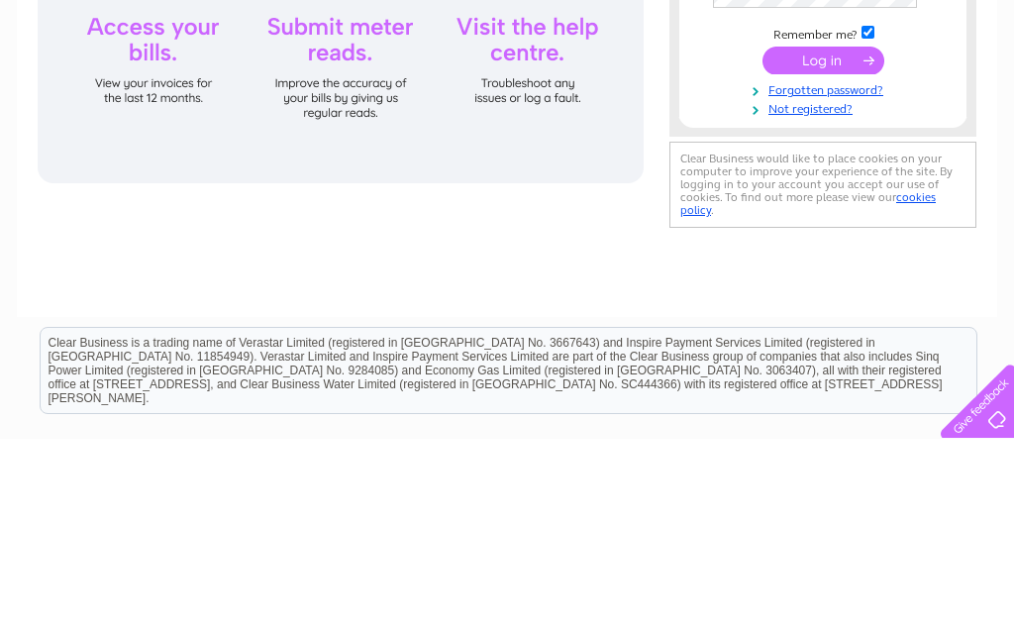
type input "[PERSON_NAME][EMAIL_ADDRESS][DOMAIN_NAME]"
click at [823, 255] on input "submit" at bounding box center [824, 254] width 122 height 28
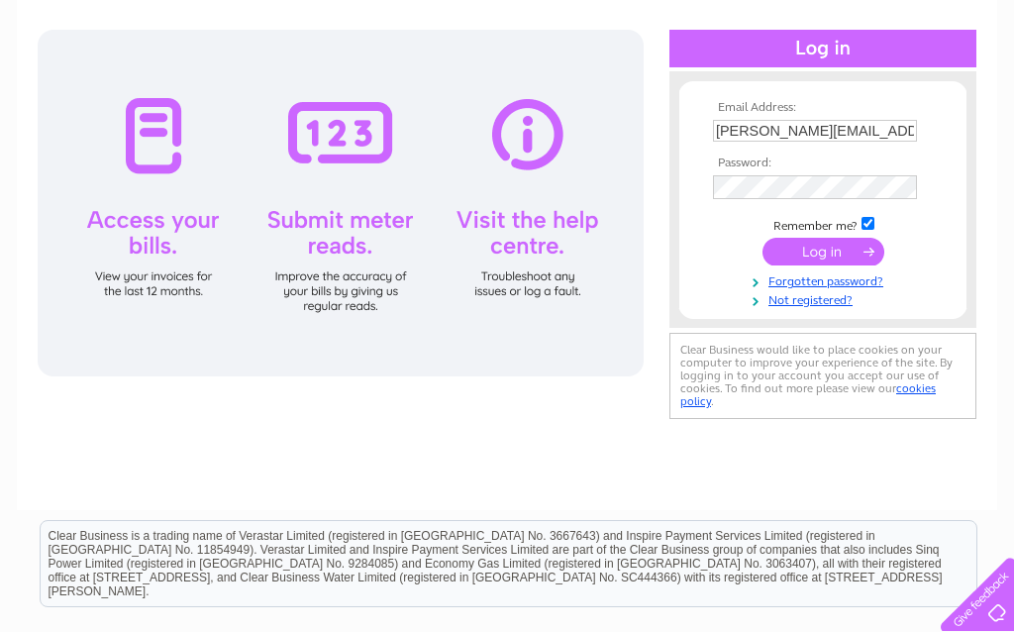
click at [840, 258] on input "submit" at bounding box center [824, 252] width 122 height 28
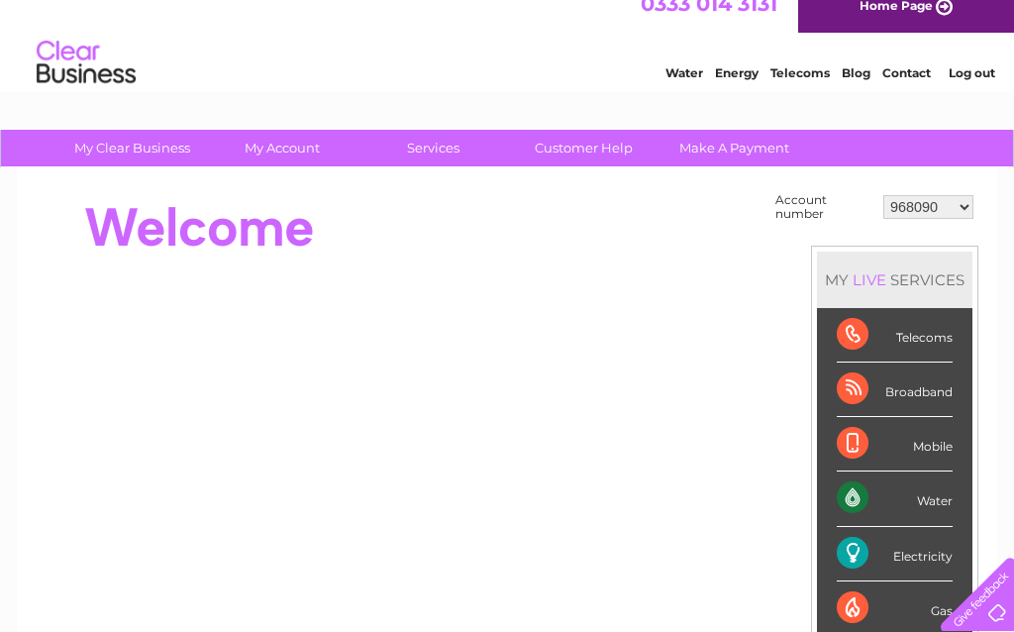
scroll to position [23, 0]
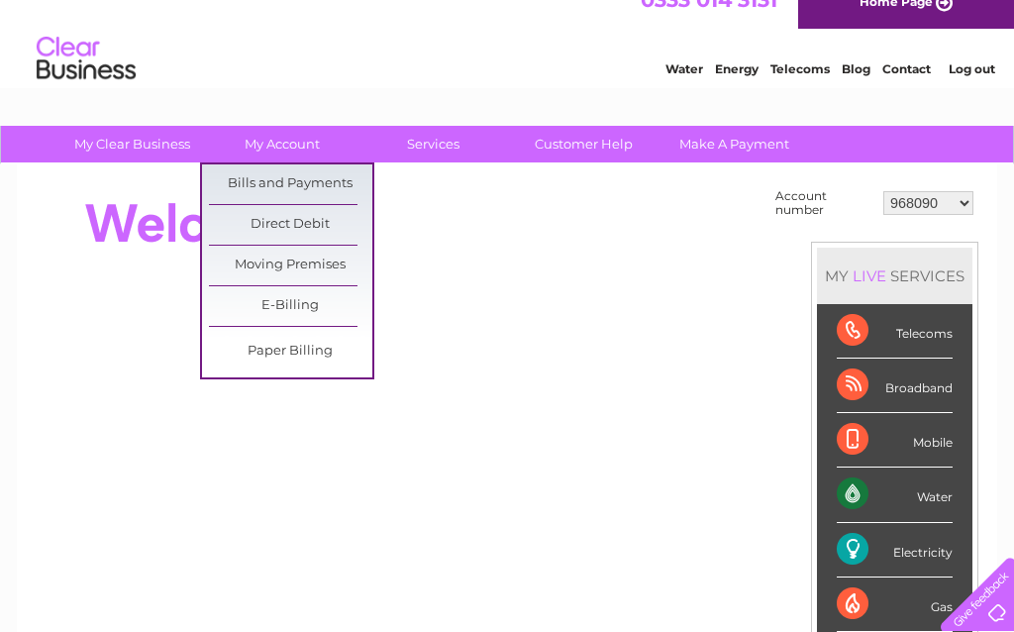
click at [326, 182] on link "Bills and Payments" at bounding box center [290, 184] width 163 height 40
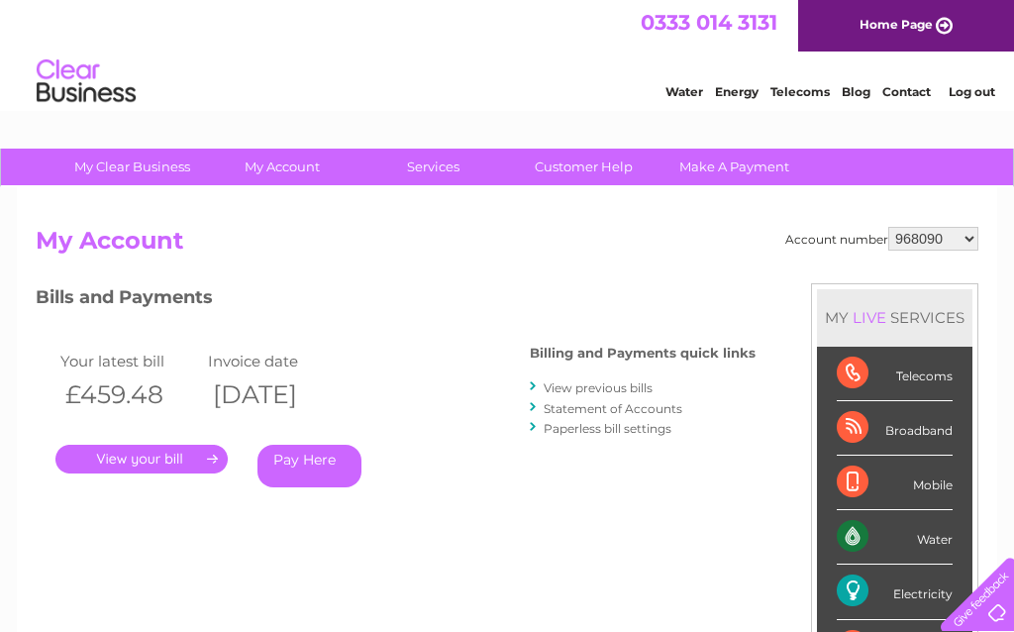
click at [190, 454] on link "." at bounding box center [141, 459] width 172 height 29
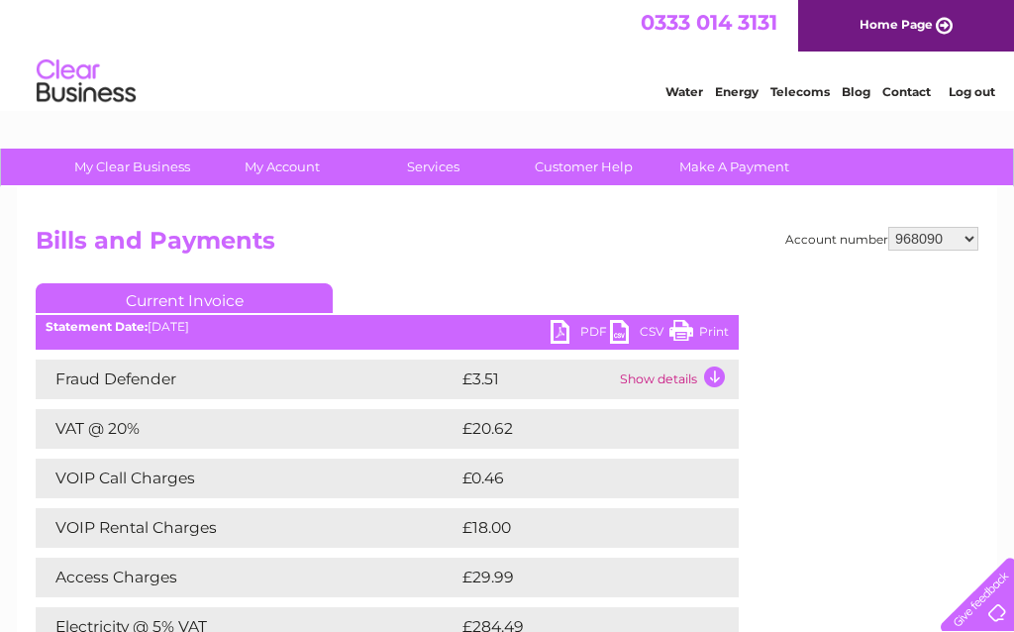
click at [584, 333] on link "PDF" at bounding box center [580, 334] width 59 height 29
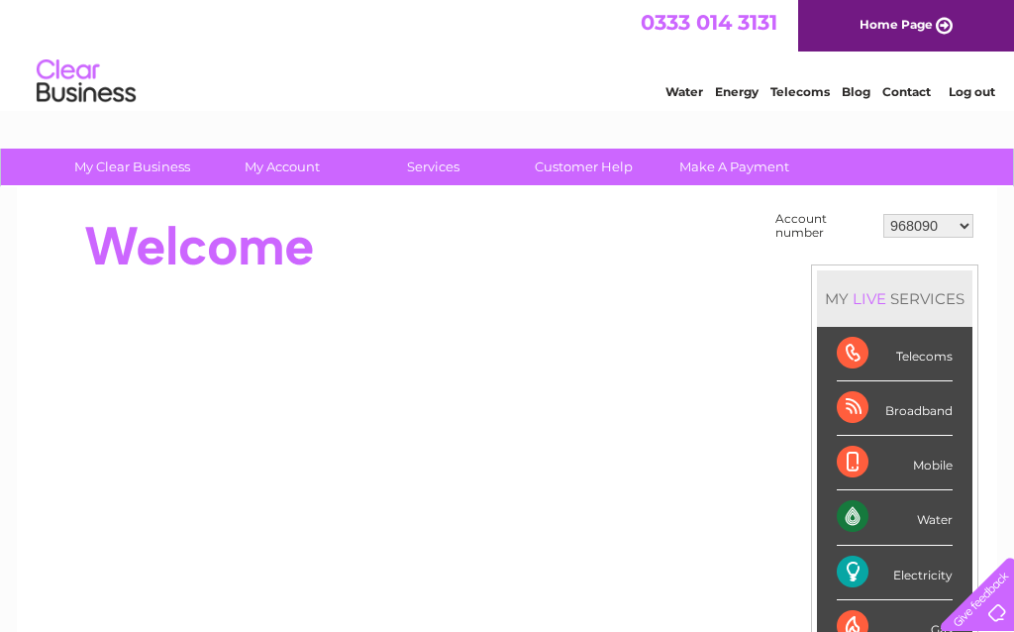
click at [951, 225] on select "968090 30300933" at bounding box center [929, 226] width 90 height 24
select select "30300933"
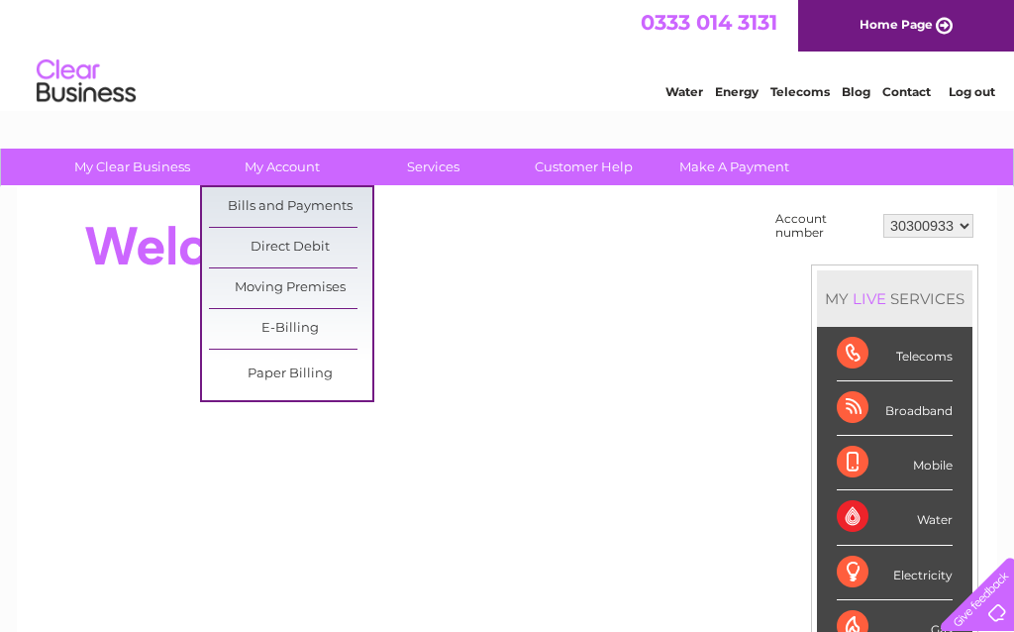
click at [321, 203] on link "Bills and Payments" at bounding box center [290, 207] width 163 height 40
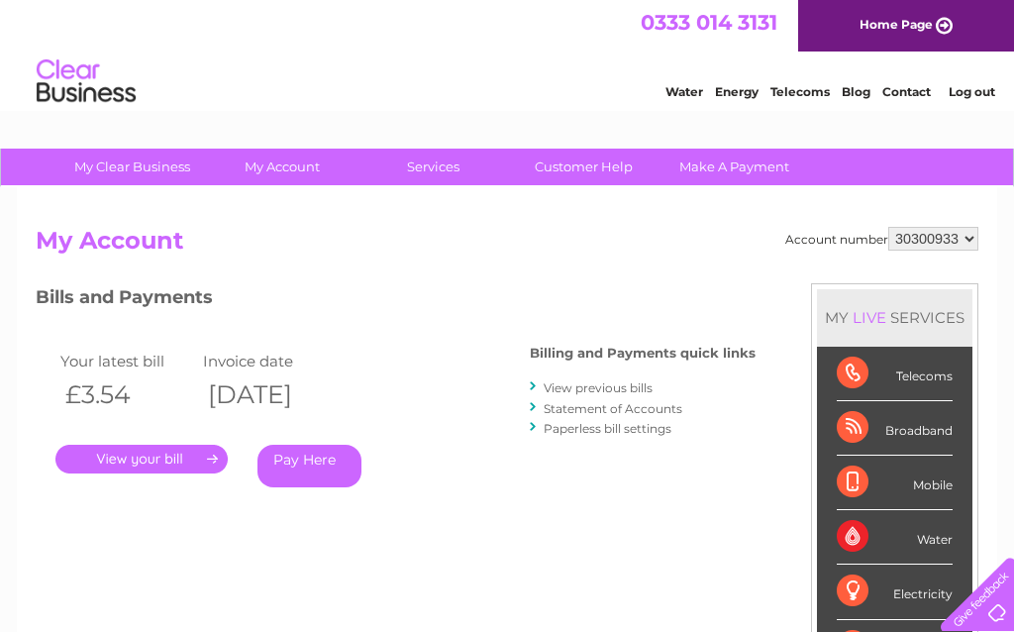
click at [596, 380] on link "View previous bills" at bounding box center [598, 387] width 109 height 15
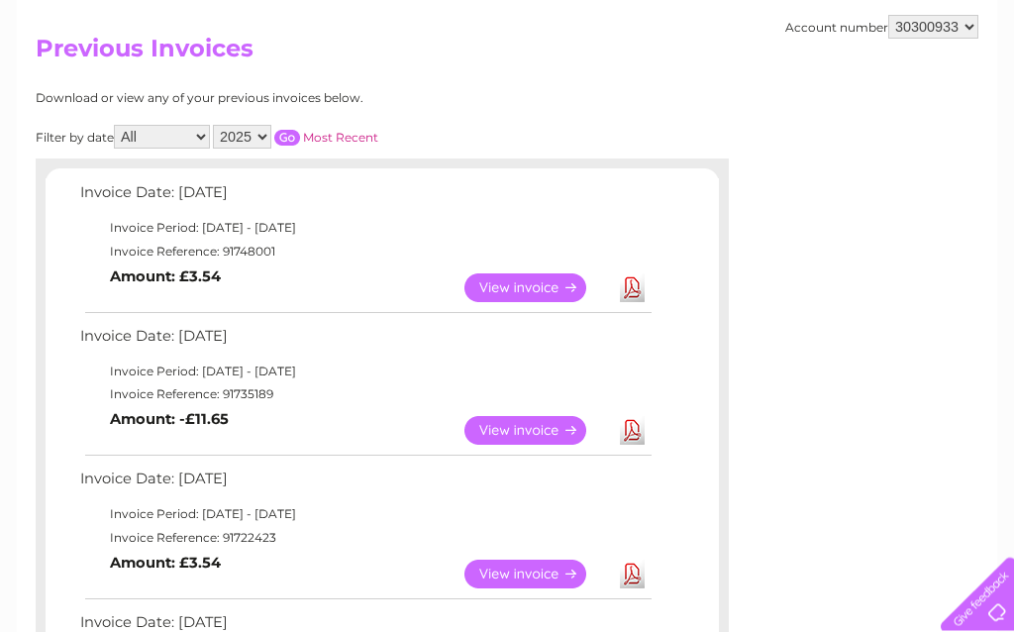
scroll to position [192, 0]
click at [541, 423] on link "View" at bounding box center [538, 430] width 146 height 29
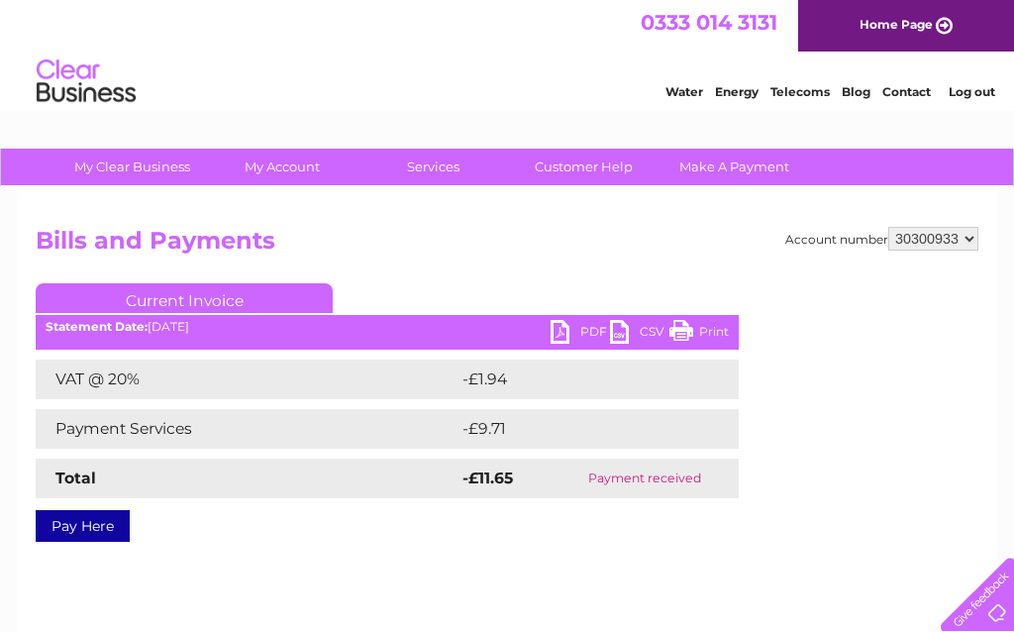
click at [583, 336] on link "PDF" at bounding box center [580, 334] width 59 height 29
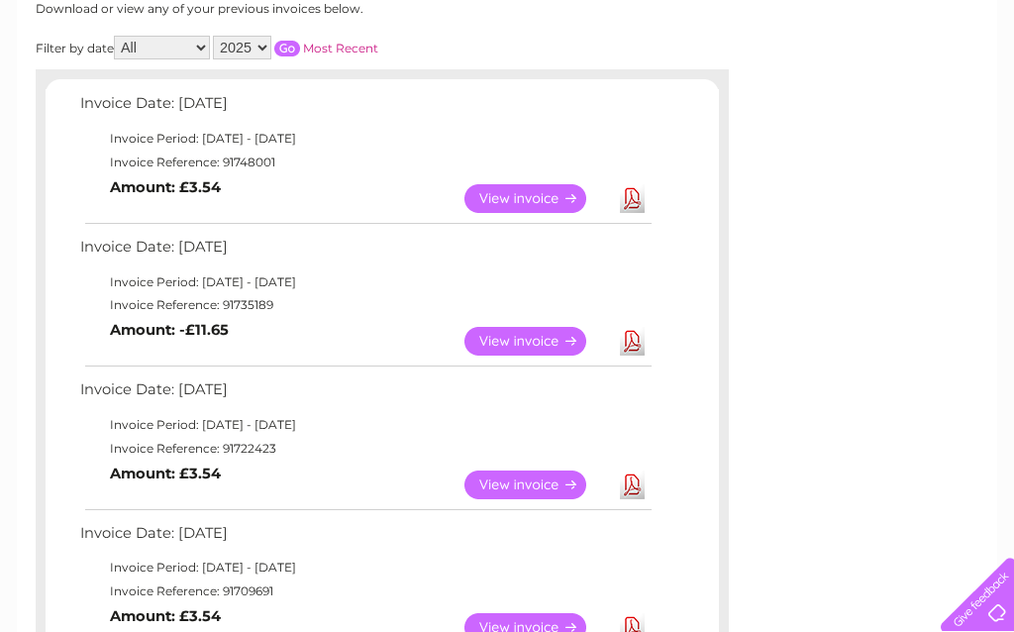
click at [533, 198] on link "View" at bounding box center [538, 198] width 146 height 29
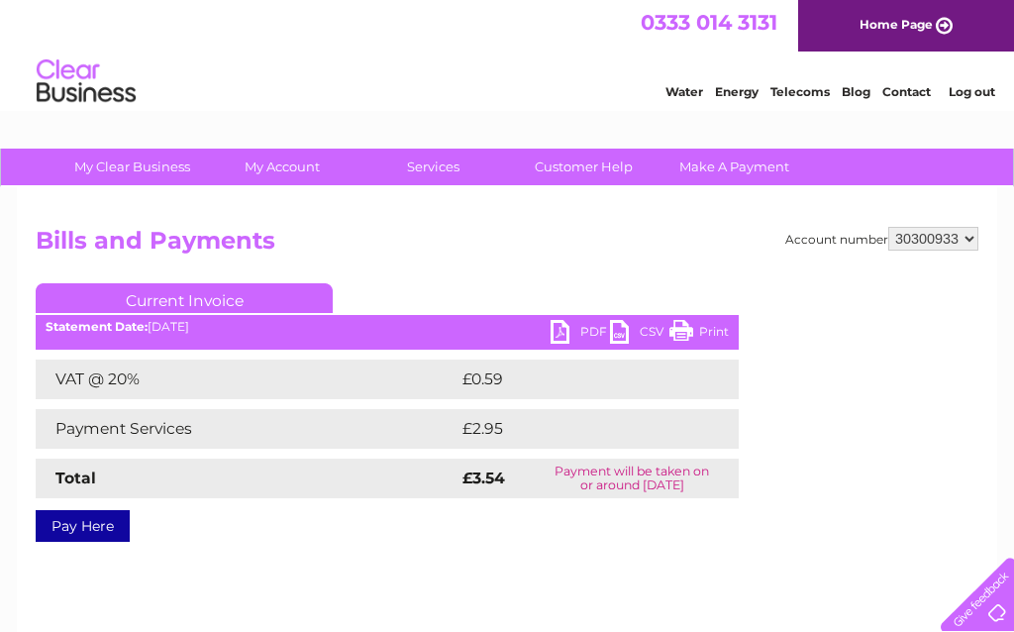
click at [585, 335] on link "PDF" at bounding box center [580, 334] width 59 height 29
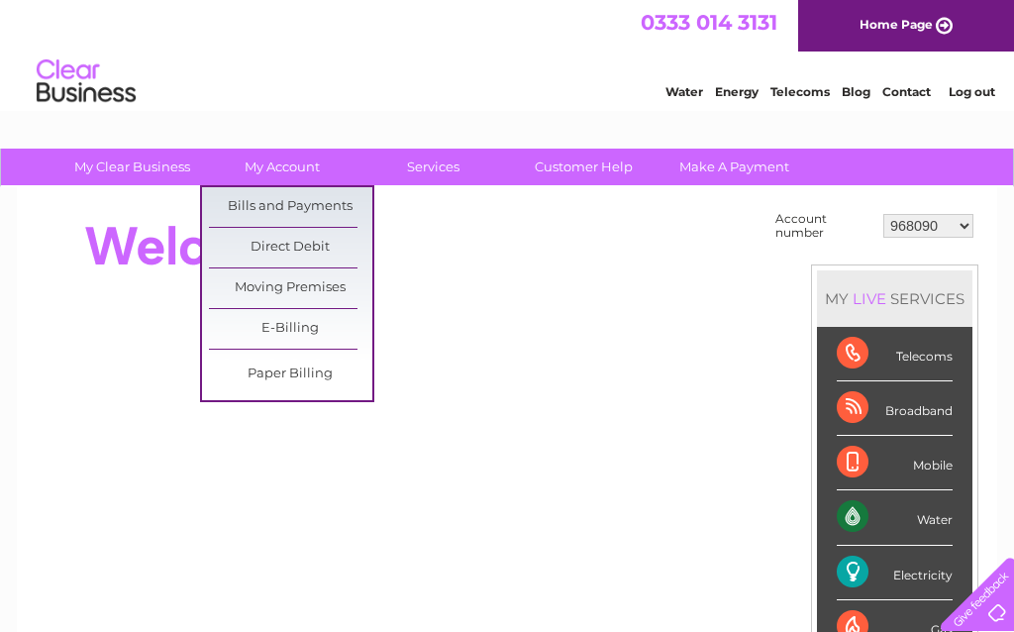
click at [332, 215] on link "Bills and Payments" at bounding box center [290, 207] width 163 height 40
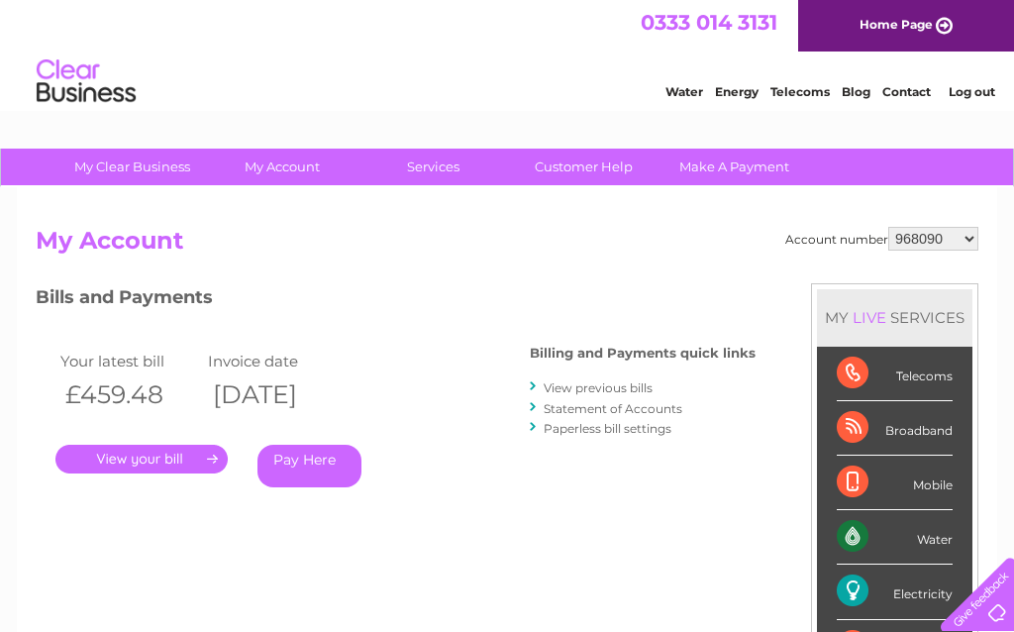
click at [630, 384] on link "View previous bills" at bounding box center [598, 387] width 109 height 15
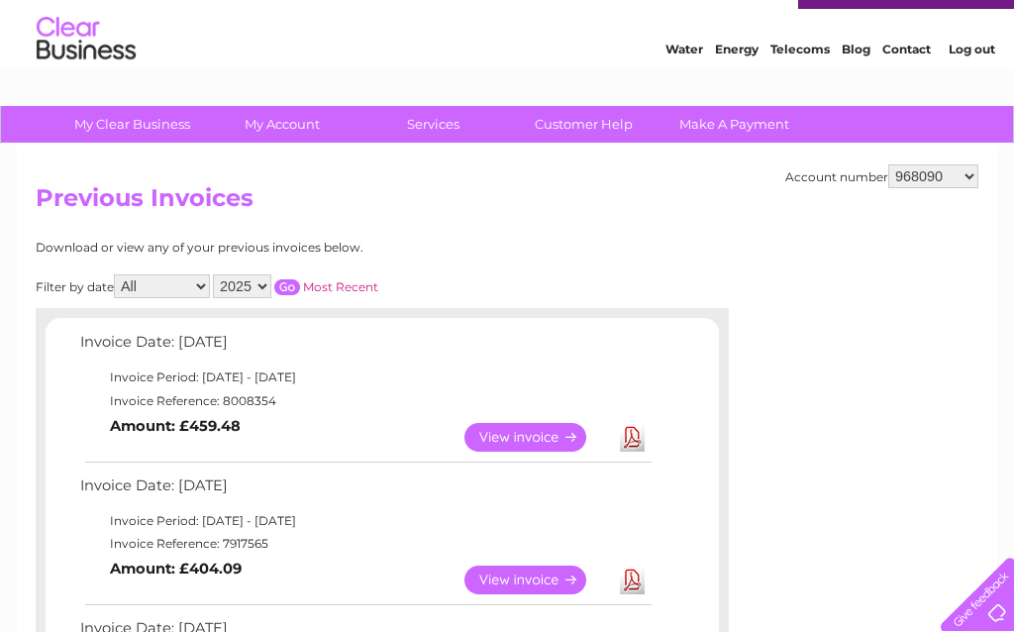
scroll to position [90, 0]
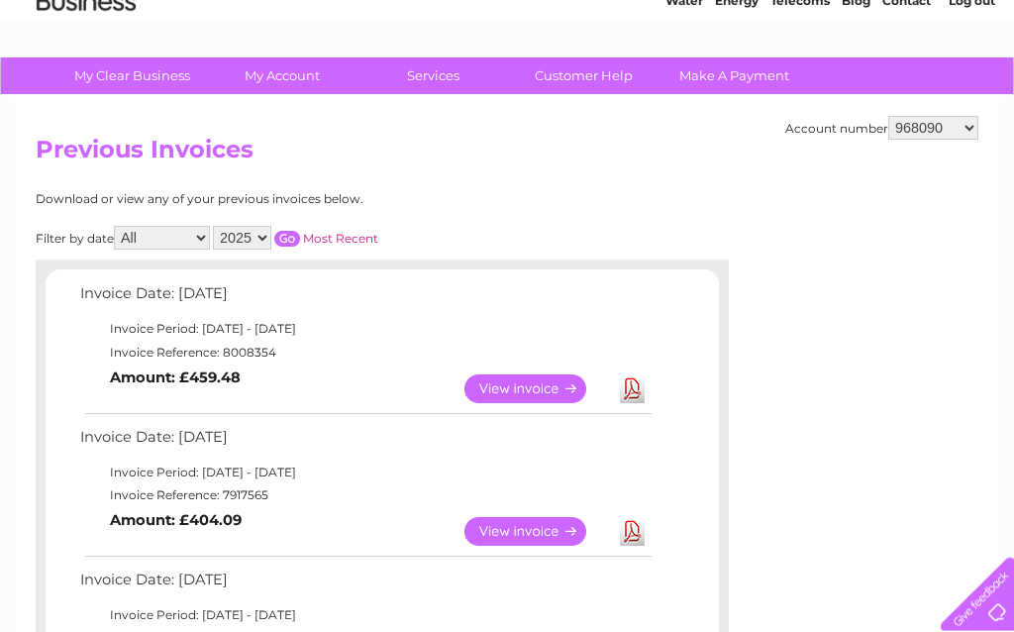
click at [531, 528] on link "View" at bounding box center [538, 532] width 146 height 29
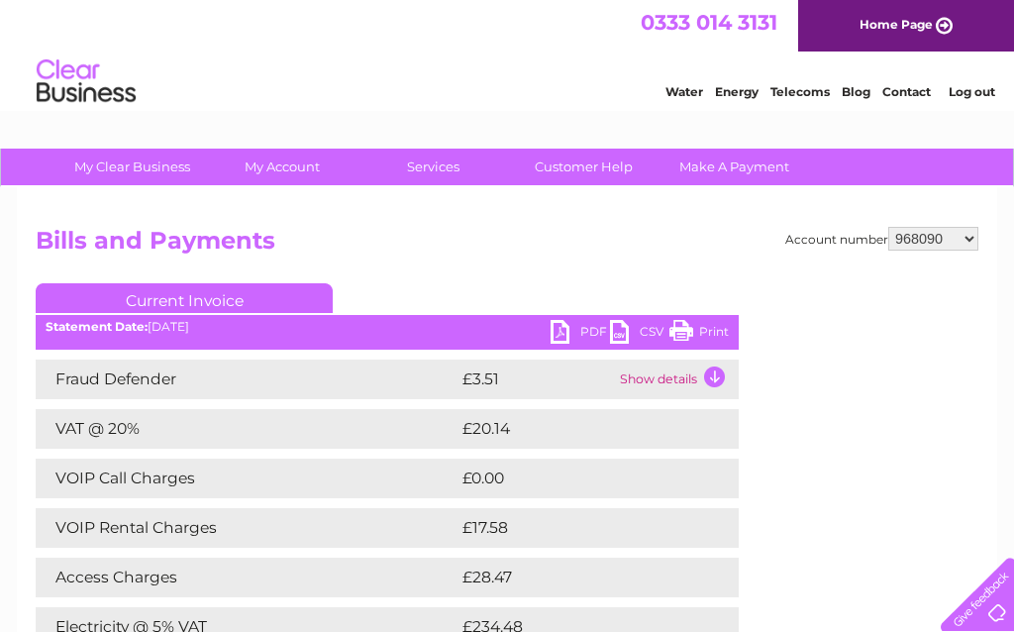
click at [584, 328] on link "PDF" at bounding box center [580, 334] width 59 height 29
